Goal: Information Seeking & Learning: Learn about a topic

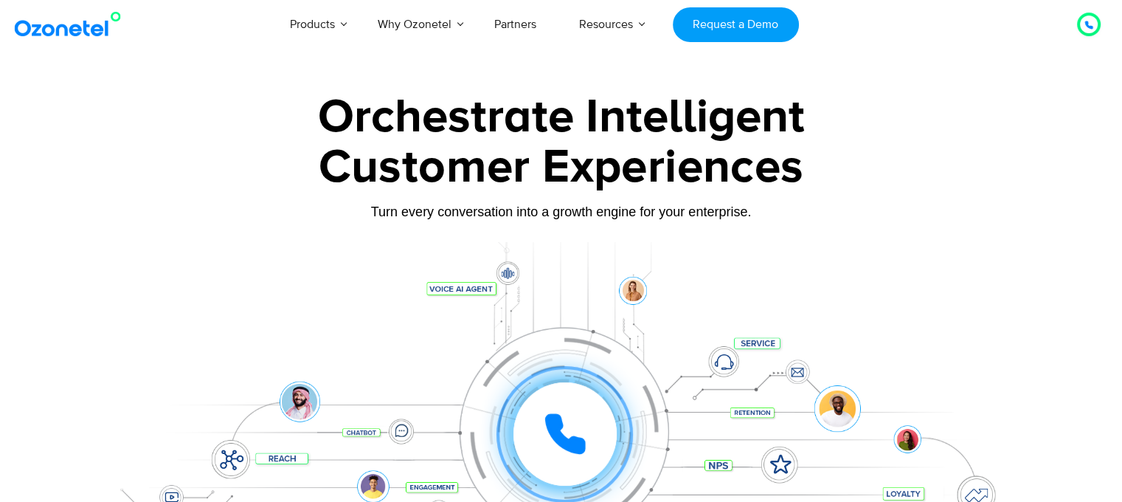
scroll to position [98, 0]
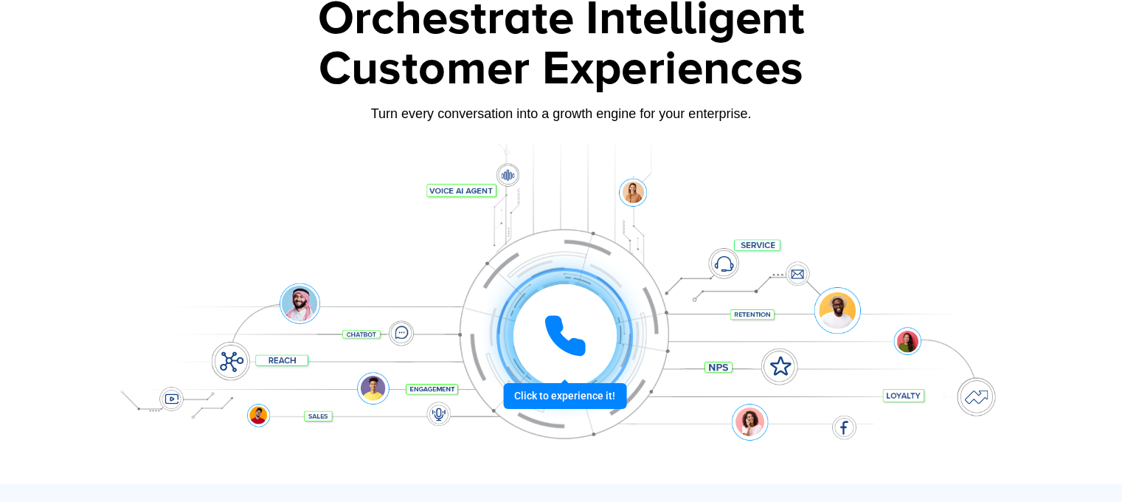
click at [566, 336] on icon at bounding box center [565, 336] width 44 height 44
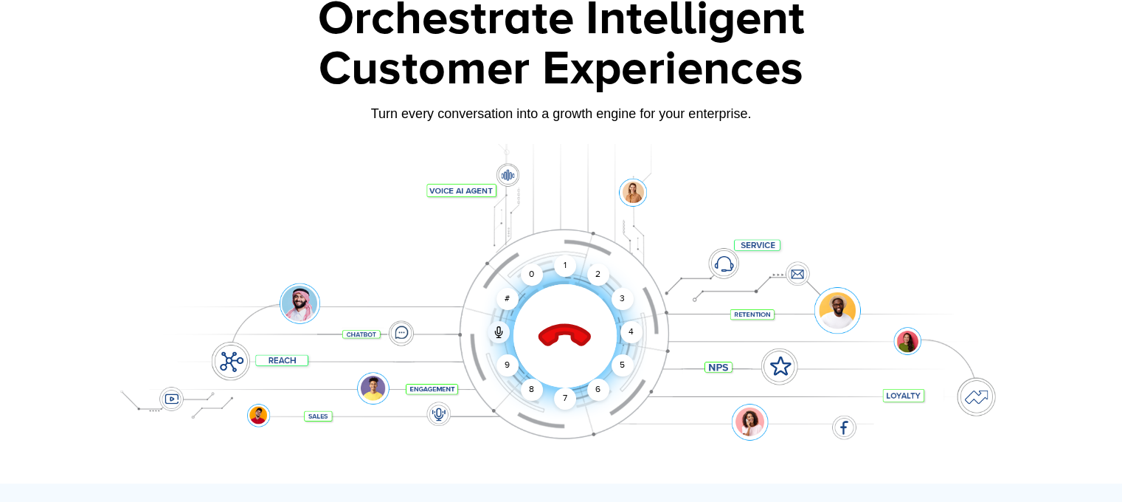
click at [554, 336] on icon at bounding box center [565, 337] width 52 height 52
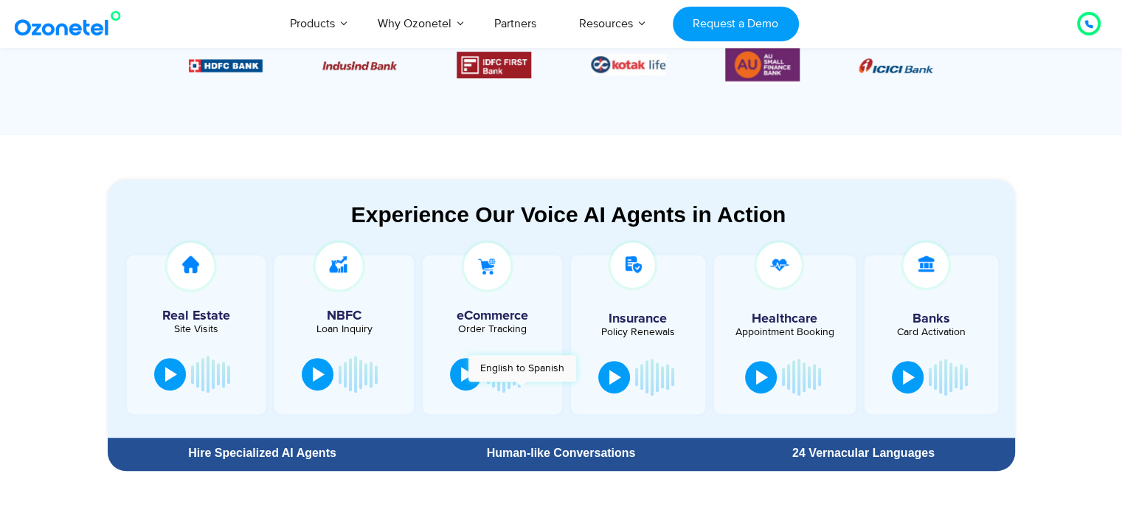
scroll to position [491, 0]
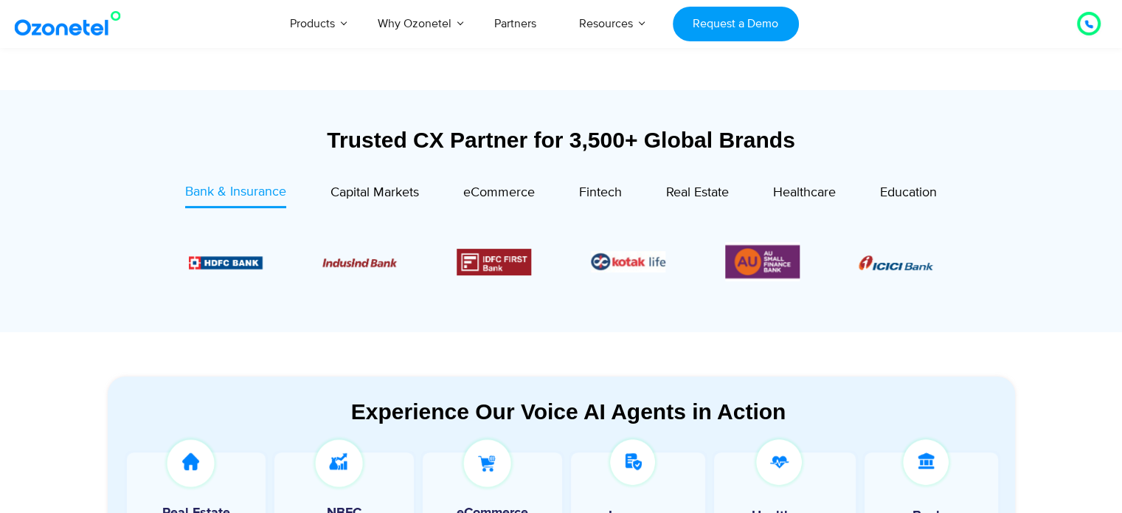
click at [927, 8] on div "Products AI & CX Voice AI Agents Agent Assist Voice of Customer Quality Audits …" at bounding box center [653, 23] width 917 height 49
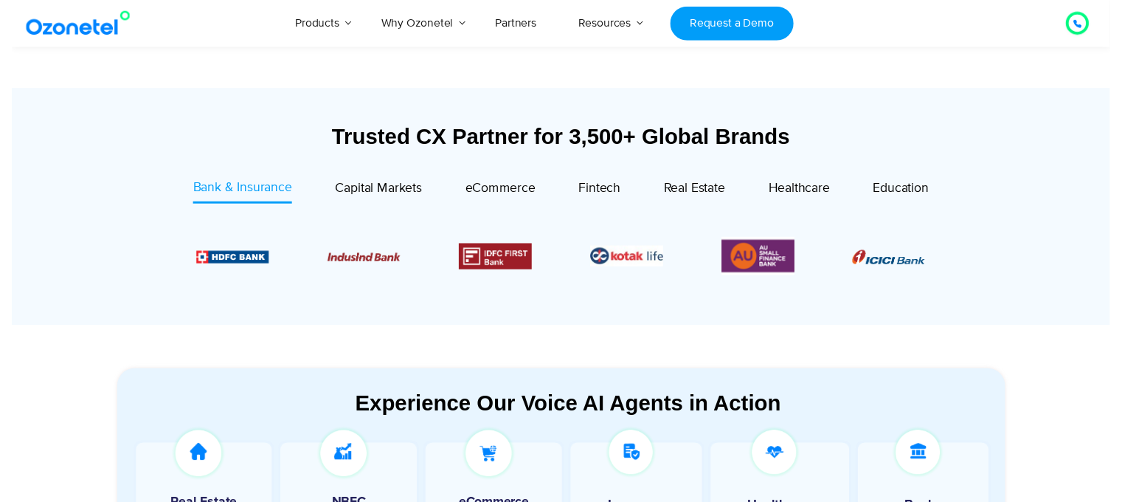
scroll to position [0, 0]
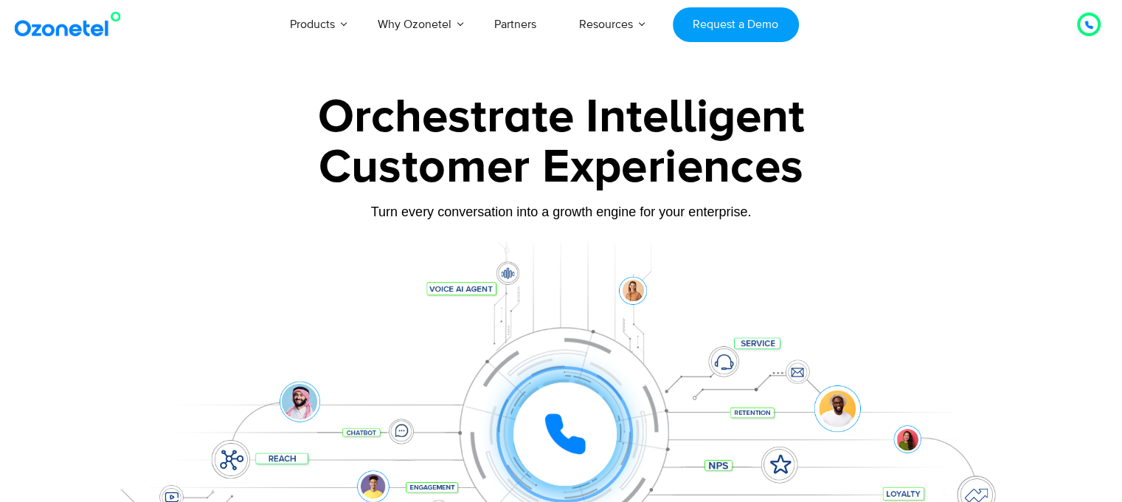
click at [376, 83] on div at bounding box center [561, 330] width 1122 height 502
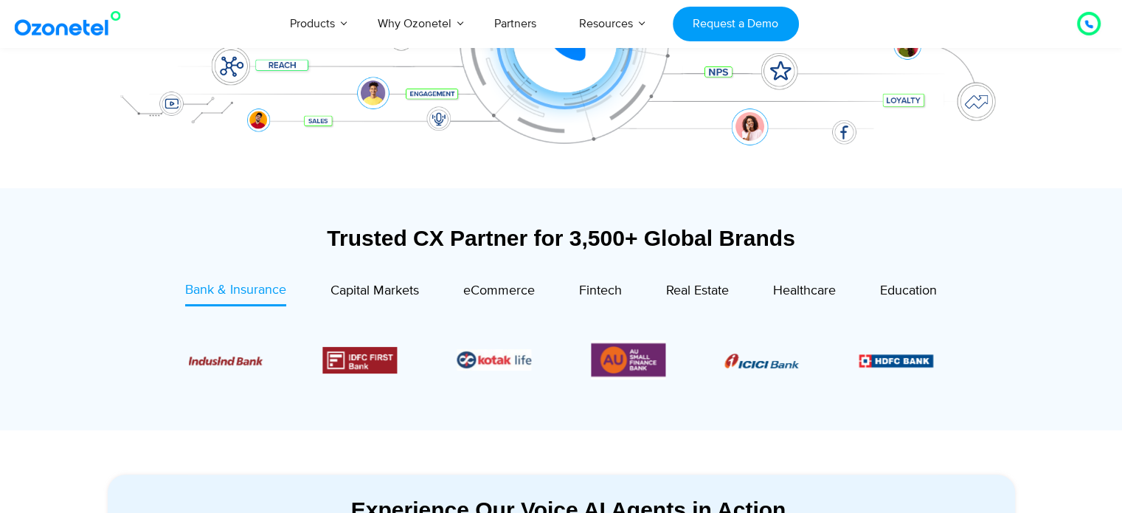
scroll to position [491, 0]
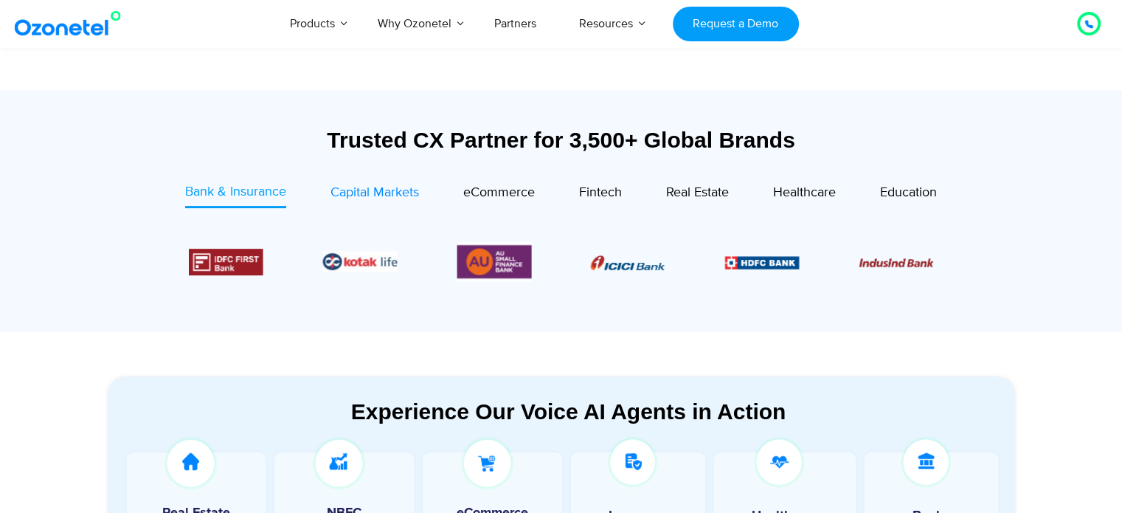
click at [398, 190] on span "Capital Markets" at bounding box center [374, 192] width 89 height 16
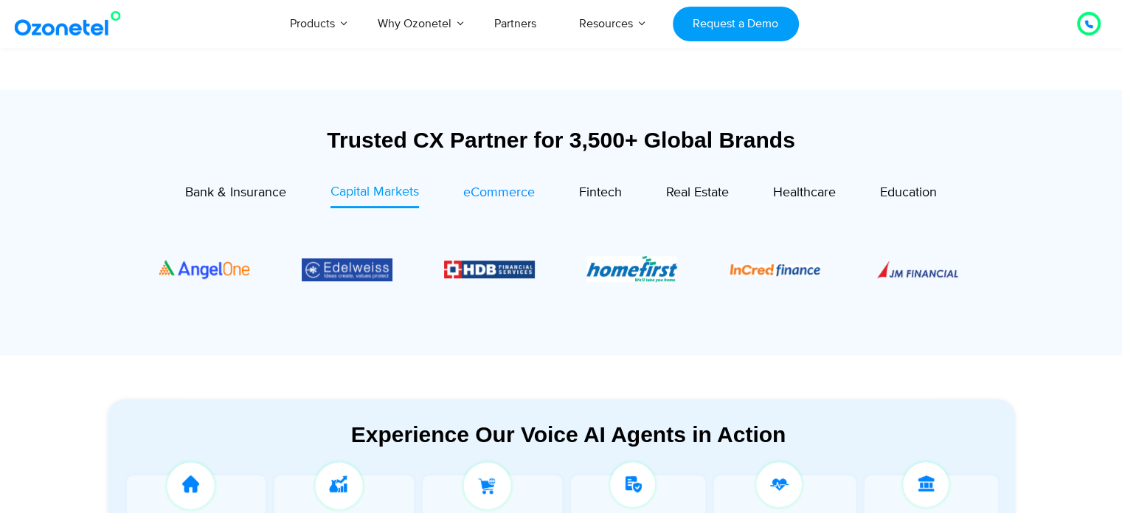
click at [522, 191] on span "eCommerce" at bounding box center [499, 192] width 72 height 16
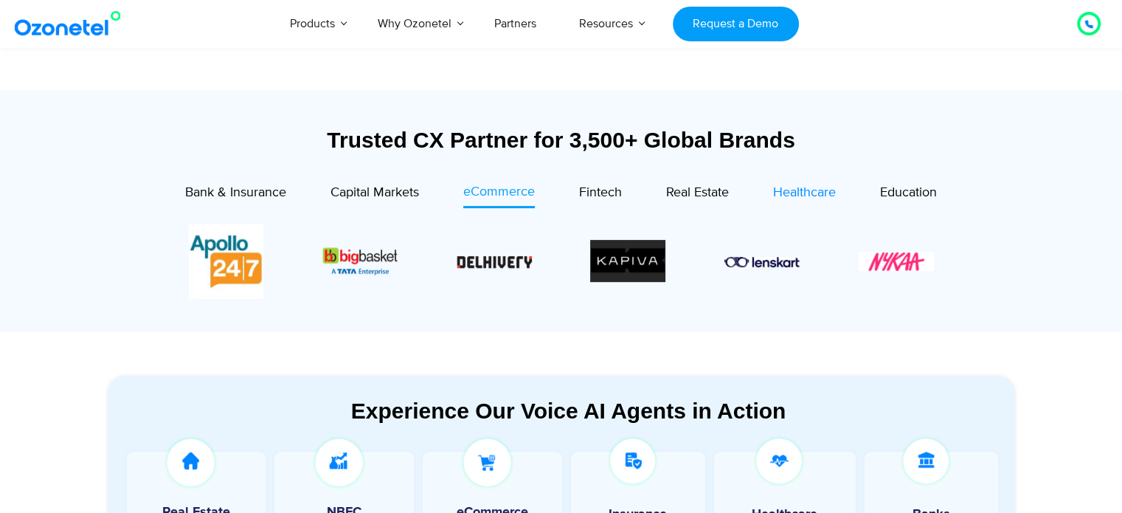
click at [810, 183] on div "Healthcare" at bounding box center [804, 193] width 63 height 20
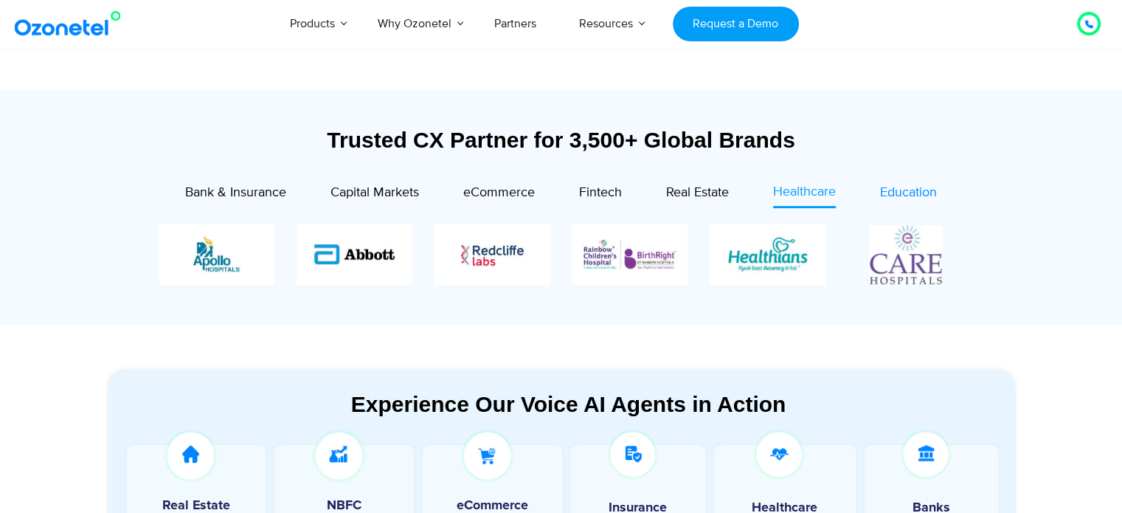
click at [898, 190] on span "Education" at bounding box center [908, 192] width 57 height 16
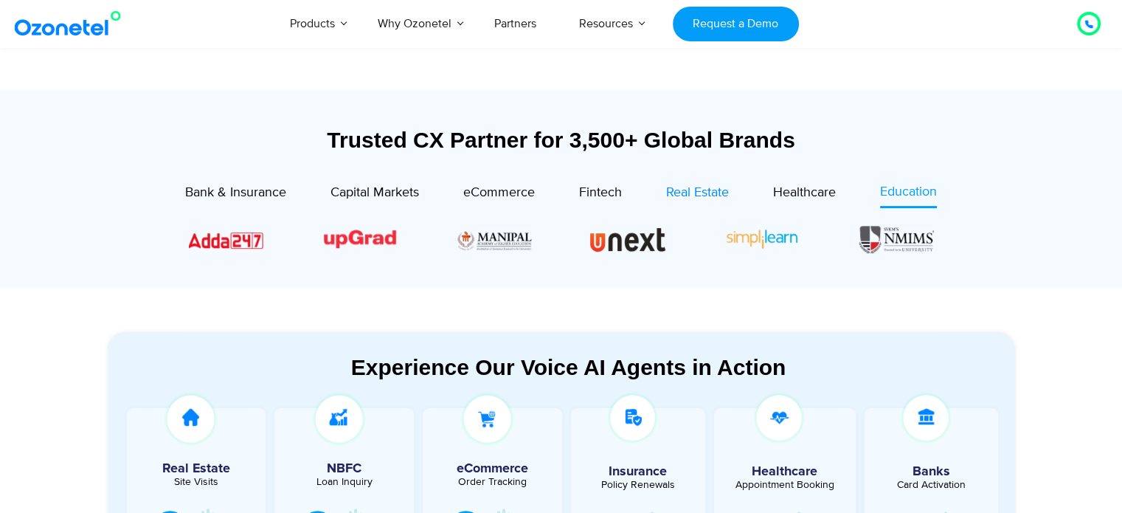
click at [674, 188] on span "Real Estate" at bounding box center [697, 192] width 63 height 16
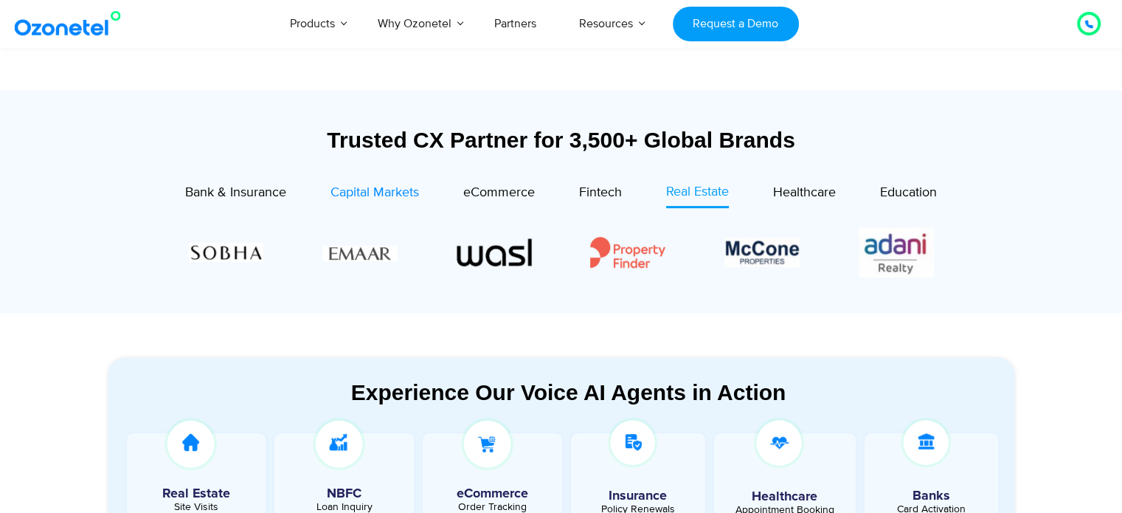
click at [340, 194] on span "Capital Markets" at bounding box center [374, 192] width 89 height 16
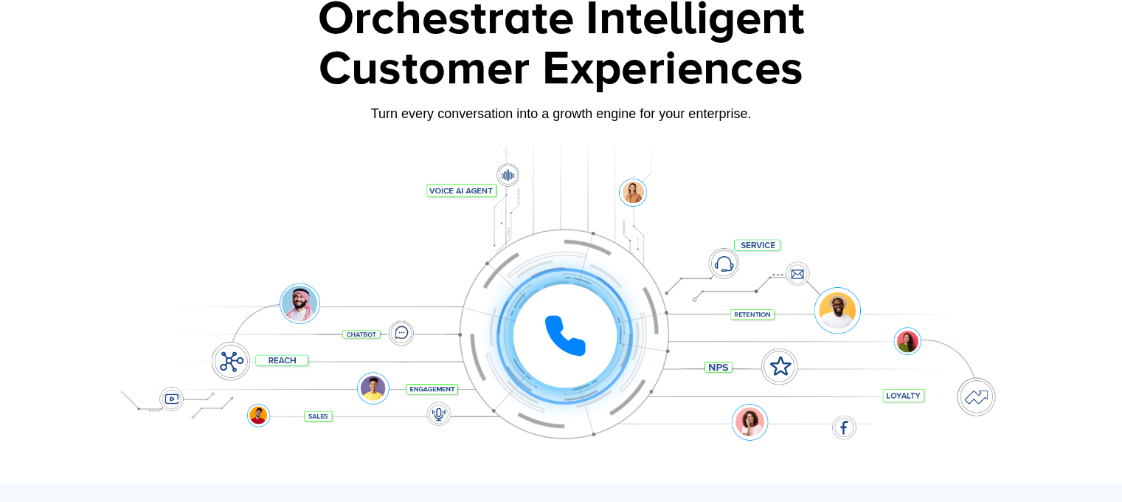
scroll to position [0, 0]
